Goal: Task Accomplishment & Management: Manage account settings

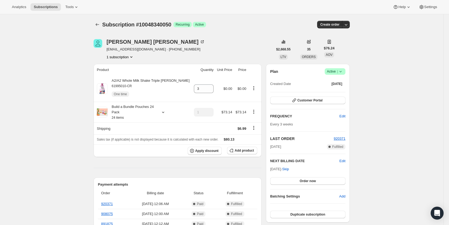
scroll to position [182, 0]
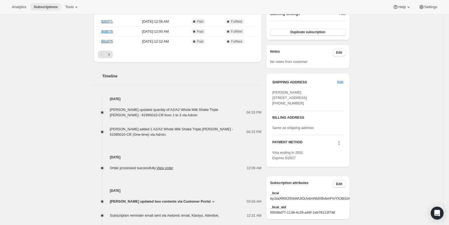
click at [40, 7] on span "Subscriptions" at bounding box center [46, 7] width 24 height 4
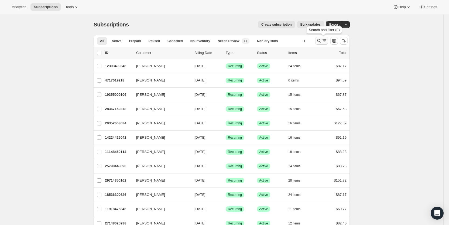
click at [325, 40] on icon "Search and filter results" at bounding box center [324, 40] width 5 height 5
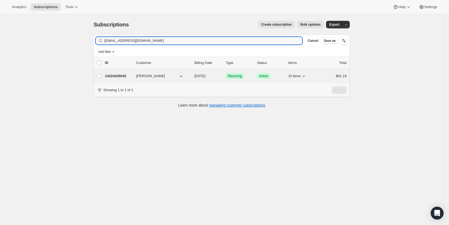
type input "[EMAIL_ADDRESS][DOMAIN_NAME]"
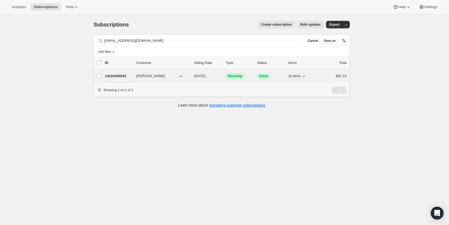
click at [205, 76] on span "[DATE]" at bounding box center [199, 76] width 11 height 4
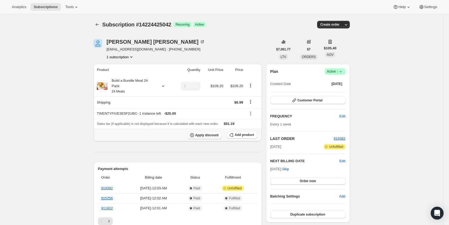
click at [210, 133] on span "Apply discount" at bounding box center [206, 135] width 23 height 4
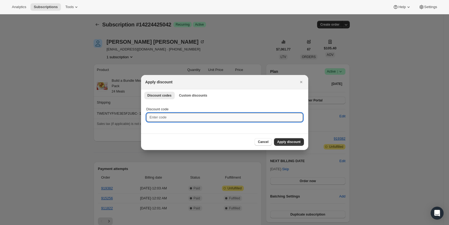
click at [170, 118] on input "Discount code" at bounding box center [224, 117] width 156 height 9
type input "ac_15"
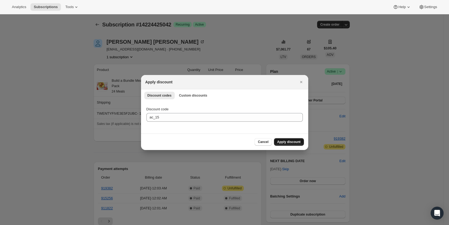
click at [290, 143] on span "Apply discount" at bounding box center [288, 142] width 23 height 4
